Goal: Use online tool/utility: Utilize a website feature to perform a specific function

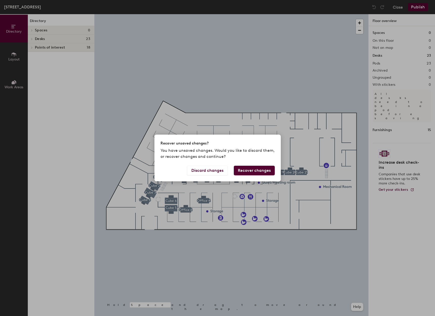
click at [248, 170] on button "Recover changes" at bounding box center [254, 171] width 41 height 10
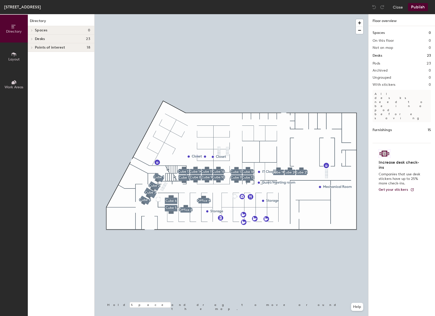
click at [38, 37] on span "Desks" at bounding box center [40, 39] width 10 height 4
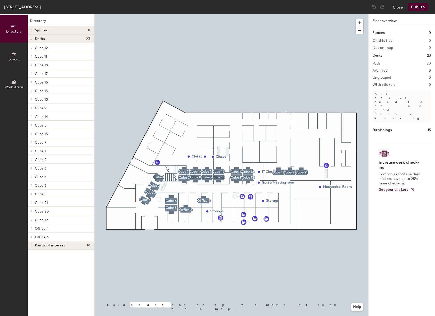
click at [45, 30] on span "Spaces" at bounding box center [41, 30] width 13 height 4
click at [46, 30] on span "Spaces" at bounding box center [41, 30] width 13 height 4
click at [44, 37] on span "Desks" at bounding box center [40, 39] width 10 height 4
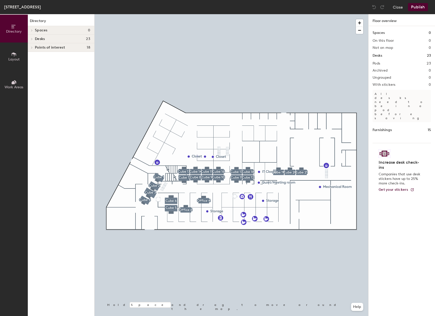
click at [13, 57] on span "Layout" at bounding box center [13, 59] width 11 height 4
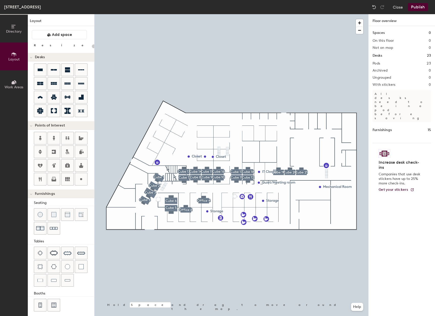
type input "20"
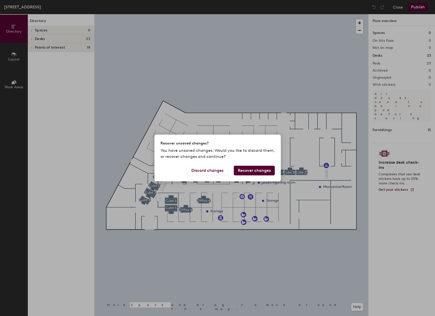
click at [254, 170] on button "Recover changes" at bounding box center [254, 171] width 41 height 10
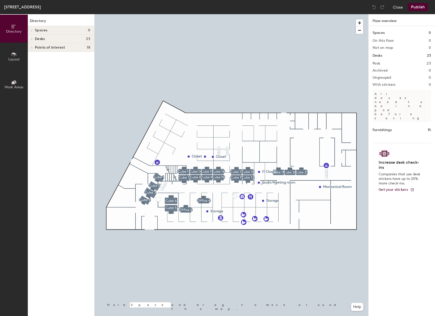
click at [15, 57] on span "Layout" at bounding box center [13, 59] width 11 height 4
